Goal: Task Accomplishment & Management: Manage account settings

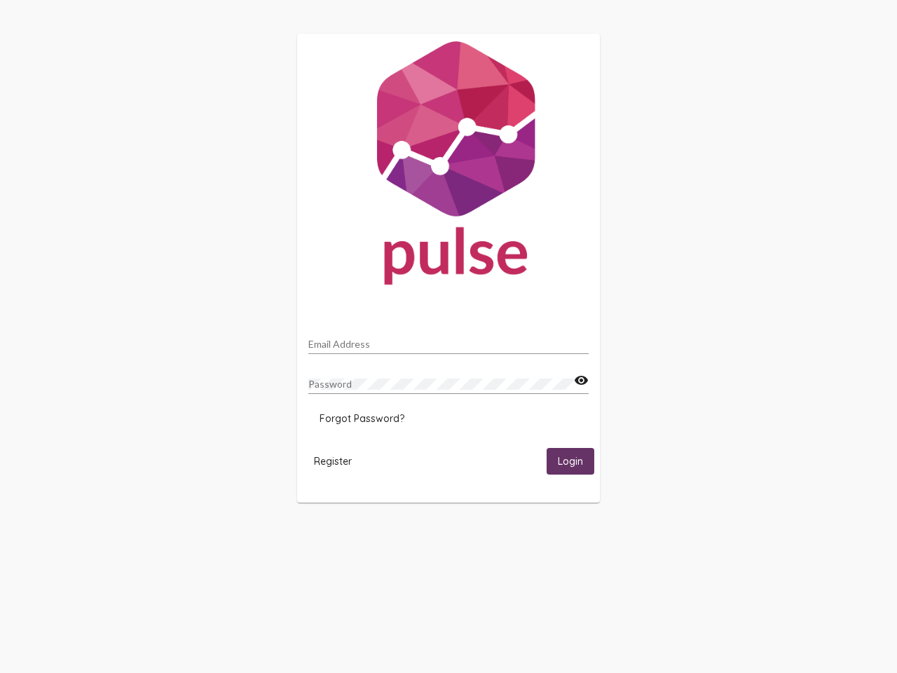
click at [449, 340] on input "Email Address" at bounding box center [448, 344] width 280 height 11
click at [581, 381] on mat-icon "visibility" at bounding box center [581, 380] width 15 height 17
click at [362, 419] on span "Forgot Password?" at bounding box center [362, 418] width 85 height 13
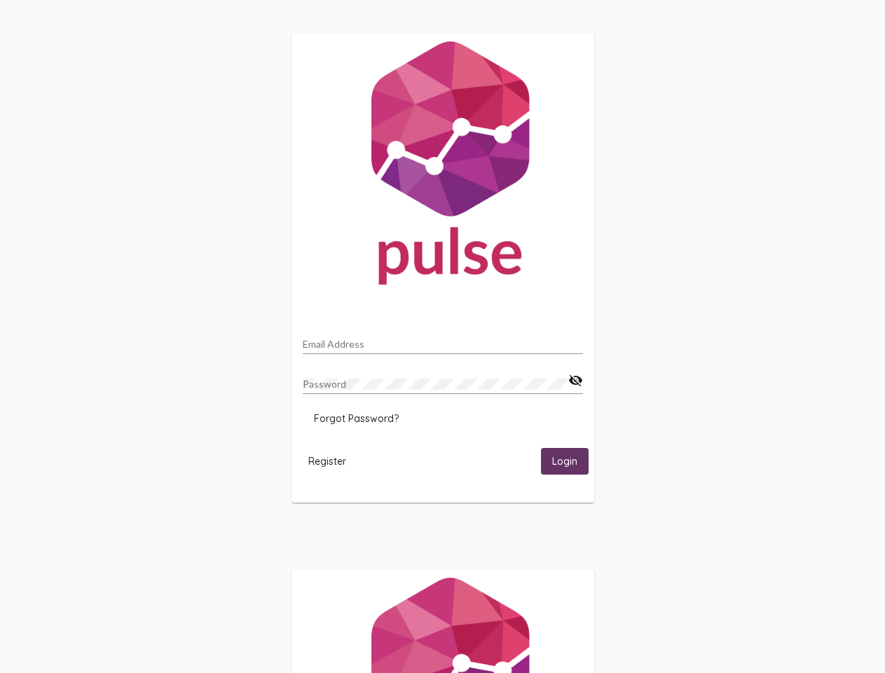
click at [333, 461] on span "Register" at bounding box center [327, 461] width 38 height 13
click at [571, 461] on span "Login" at bounding box center [564, 462] width 25 height 13
